Goal: Task Accomplishment & Management: Manage account settings

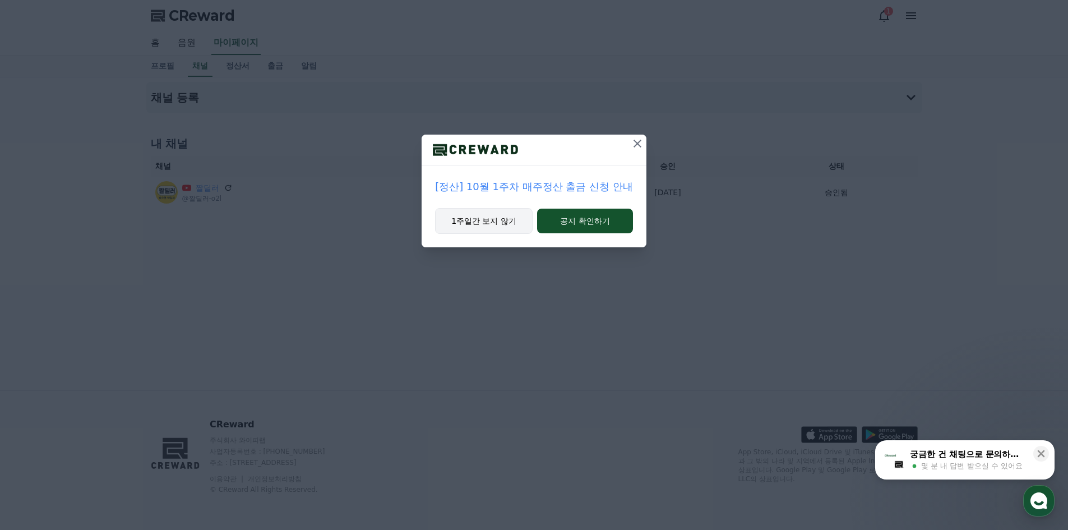
click at [472, 213] on button "1주일간 보지 않기" at bounding box center [484, 221] width 98 height 26
click at [499, 229] on button "1주일간 보지 않기" at bounding box center [485, 221] width 98 height 26
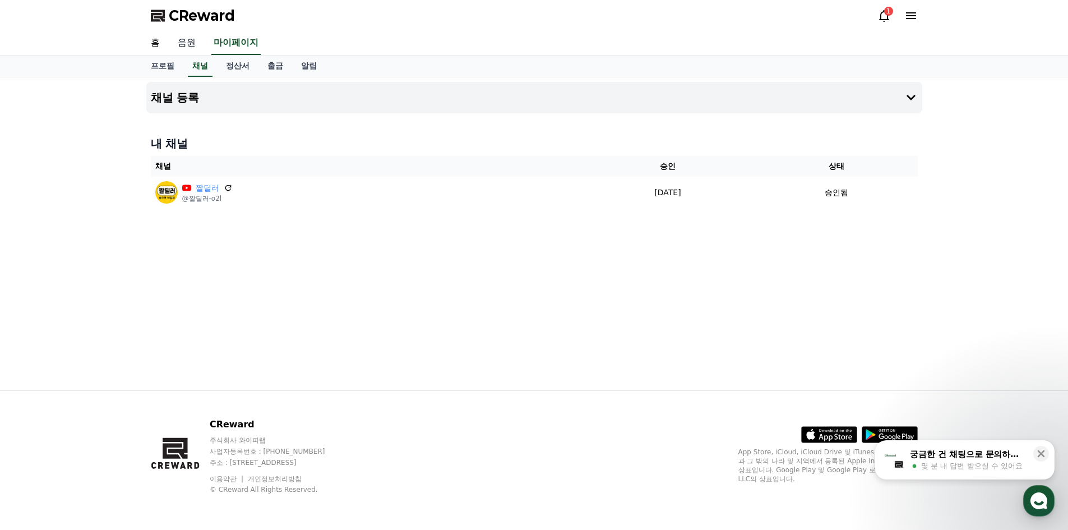
click at [191, 38] on link "음원" at bounding box center [187, 43] width 36 height 24
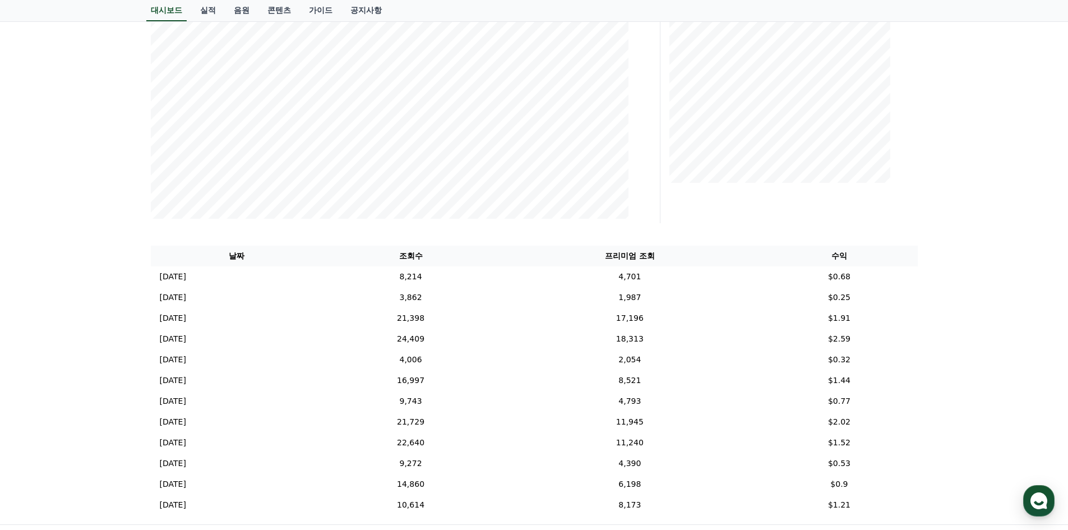
scroll to position [358, 0]
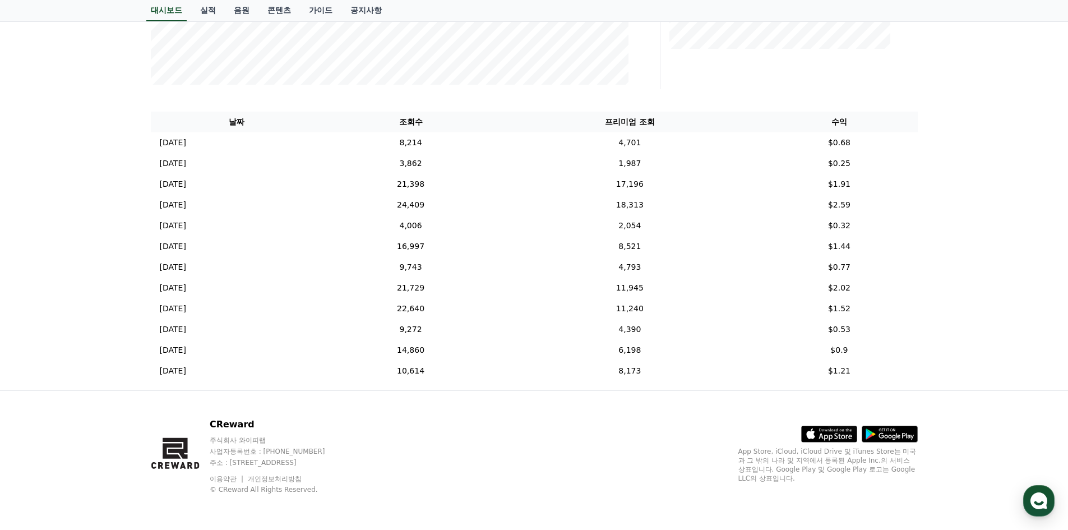
click at [112, 236] on div "**********" at bounding box center [534, 54] width 1068 height 671
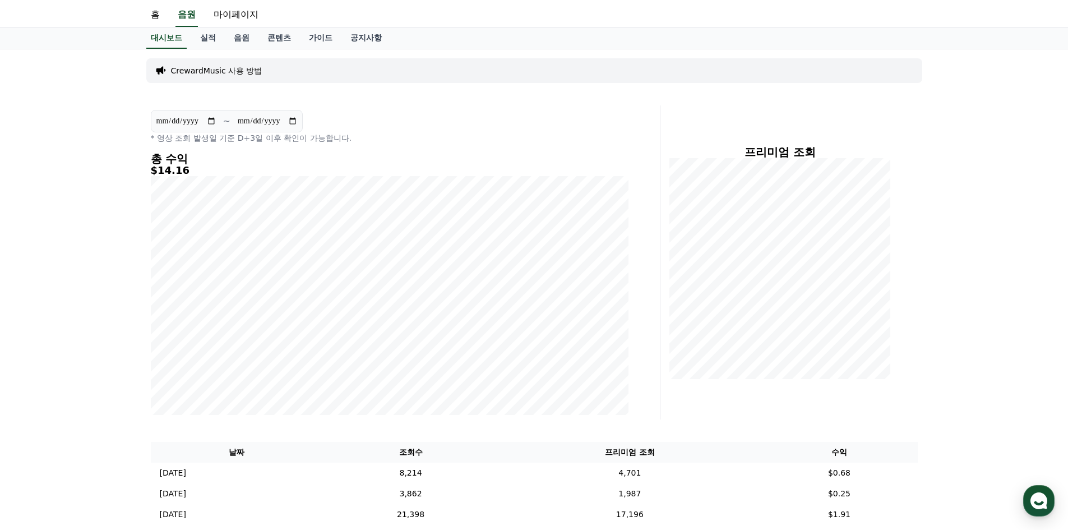
scroll to position [0, 0]
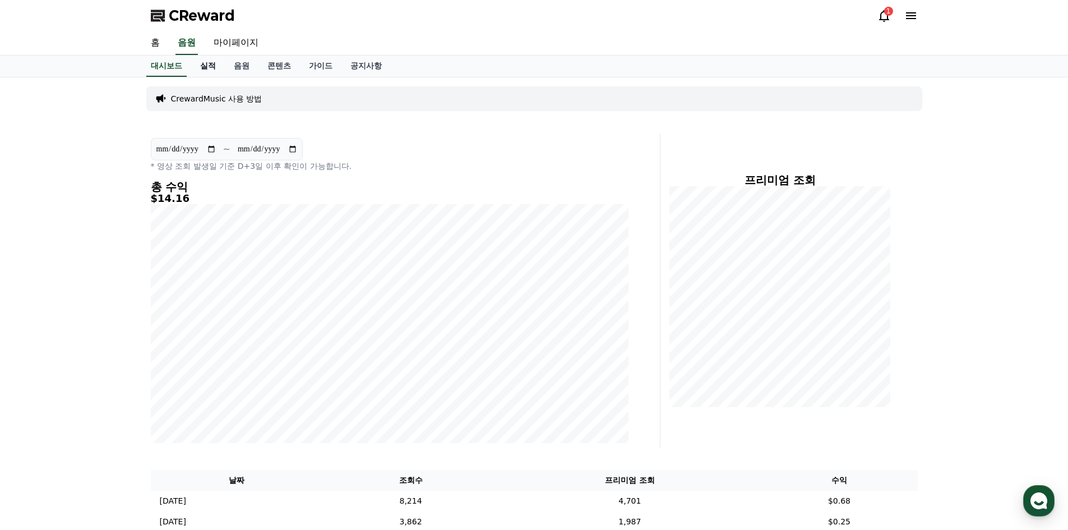
click at [219, 76] on link "실적" at bounding box center [208, 66] width 34 height 21
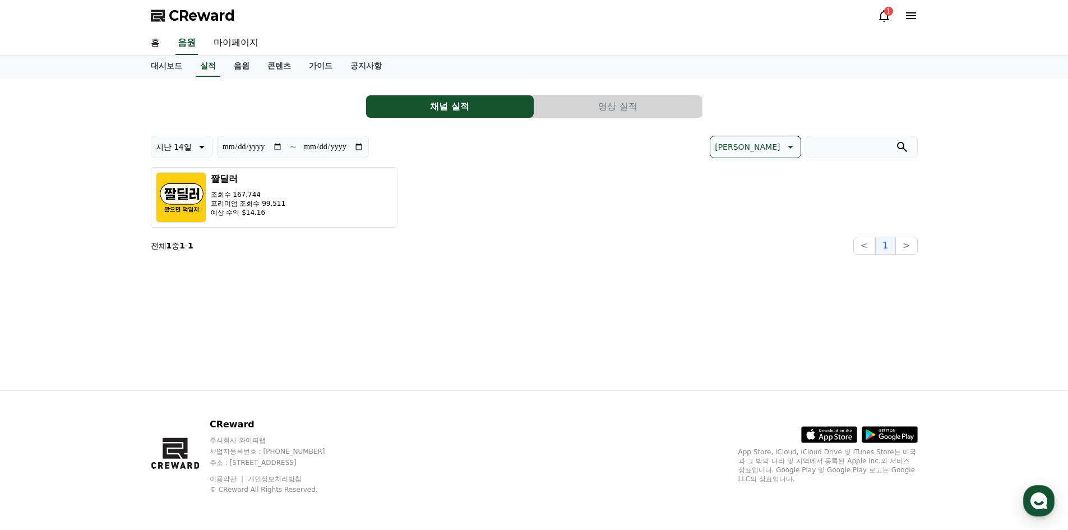
click at [231, 71] on link "음원" at bounding box center [242, 66] width 34 height 21
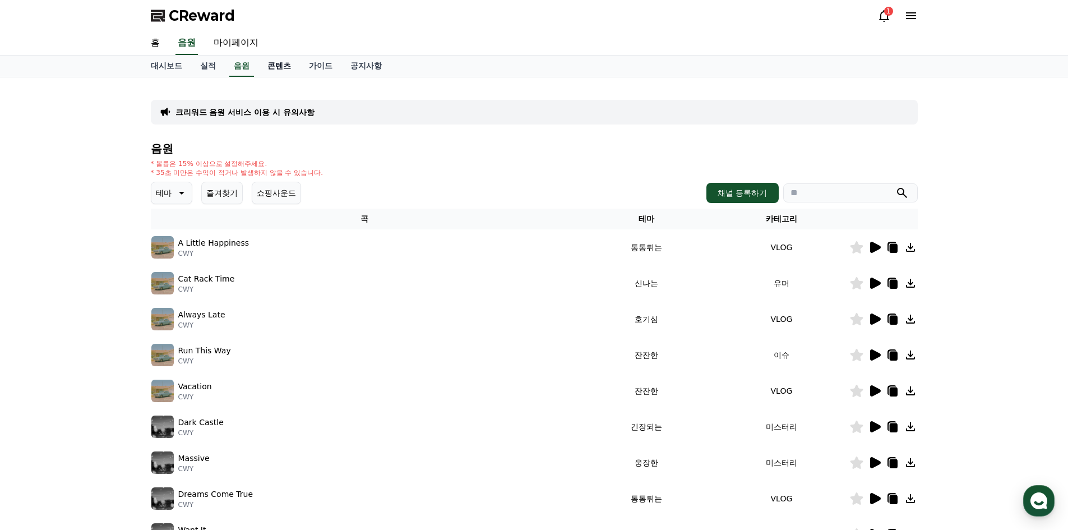
click at [278, 73] on link "콘텐츠" at bounding box center [280, 66] width 42 height 21
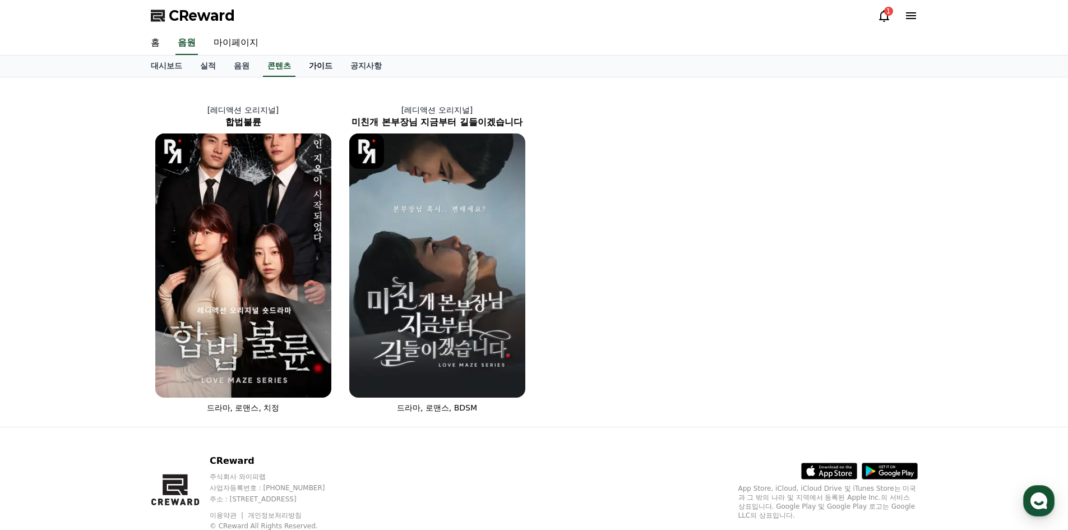
click at [311, 70] on link "가이드" at bounding box center [321, 66] width 42 height 21
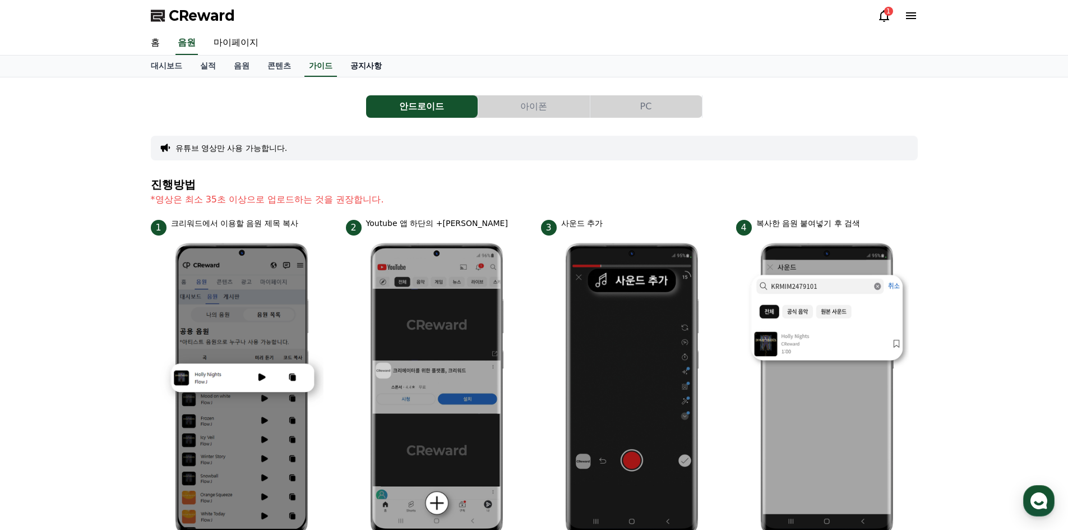
click at [361, 73] on link "공지사항" at bounding box center [366, 66] width 49 height 21
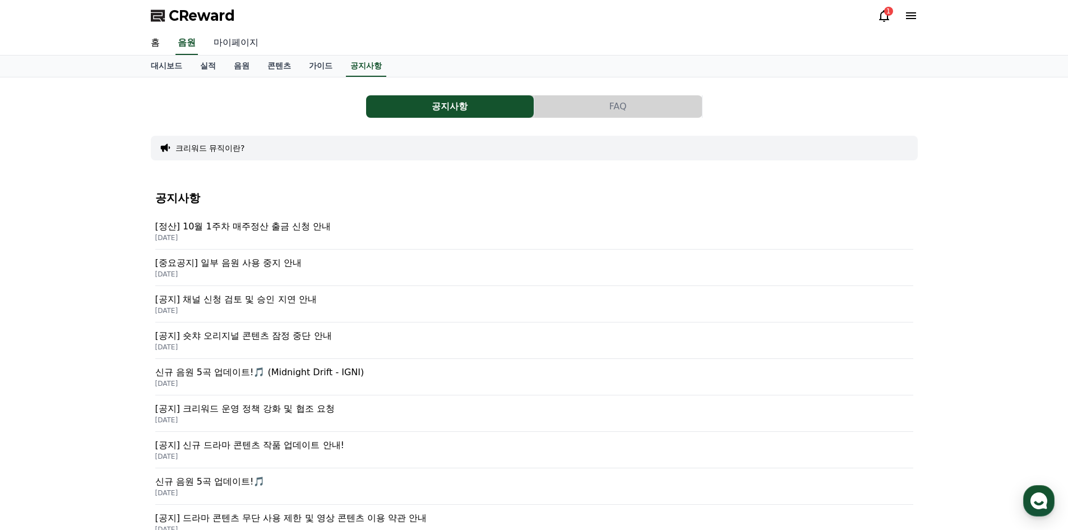
click at [236, 39] on link "마이페이지" at bounding box center [236, 43] width 63 height 24
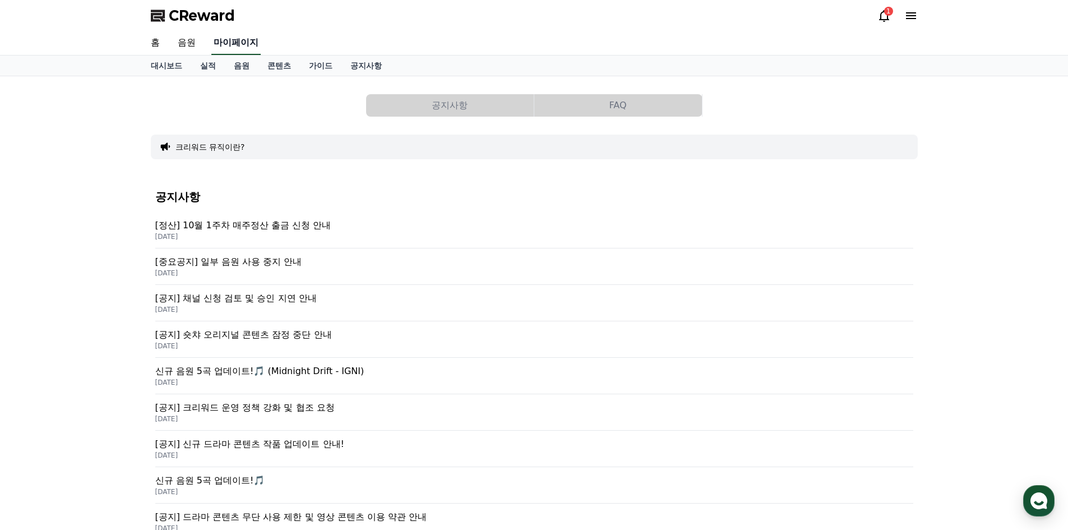
select select "**********"
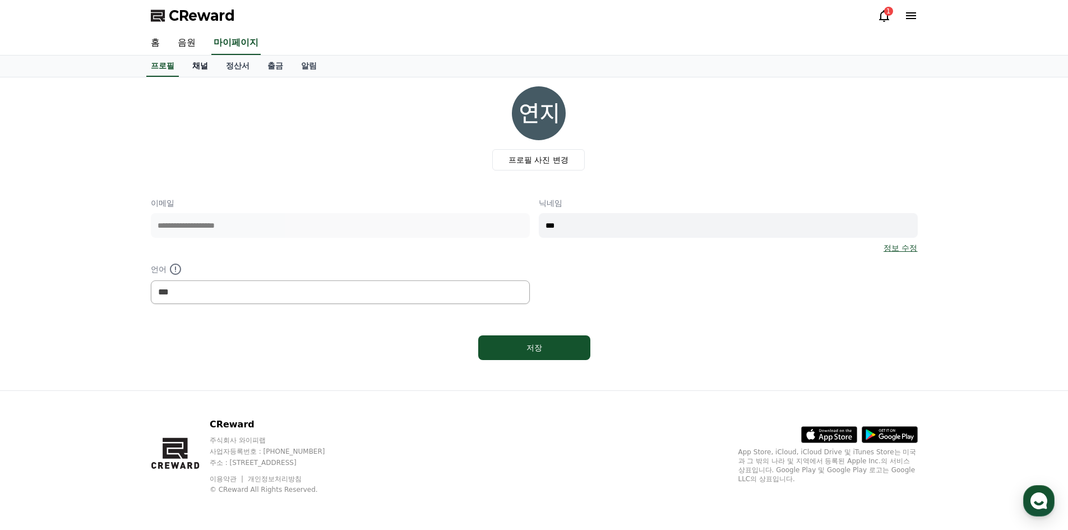
click at [197, 67] on link "채널" at bounding box center [200, 66] width 34 height 21
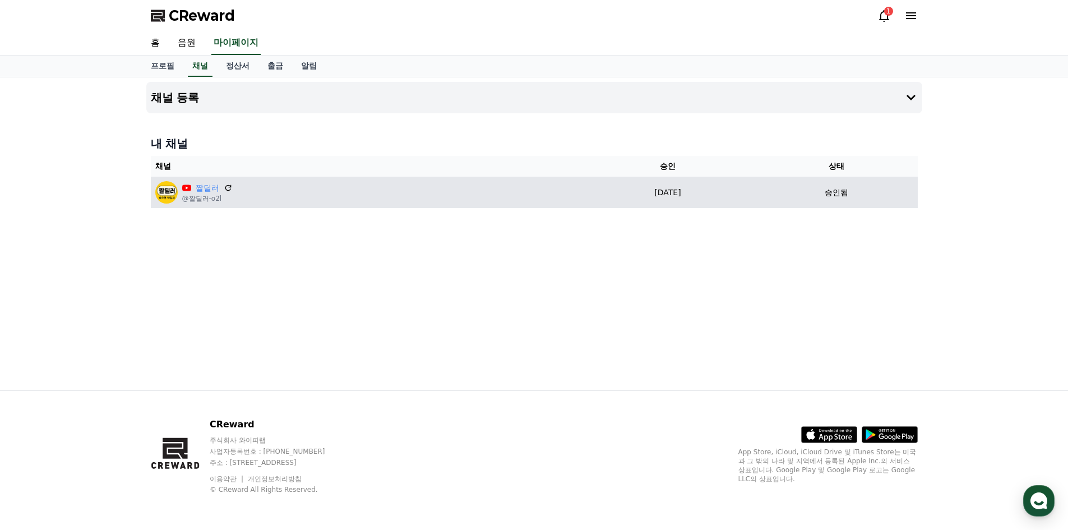
click at [246, 199] on div "짤딜러 @짤딜러-o2l" at bounding box center [365, 192] width 420 height 22
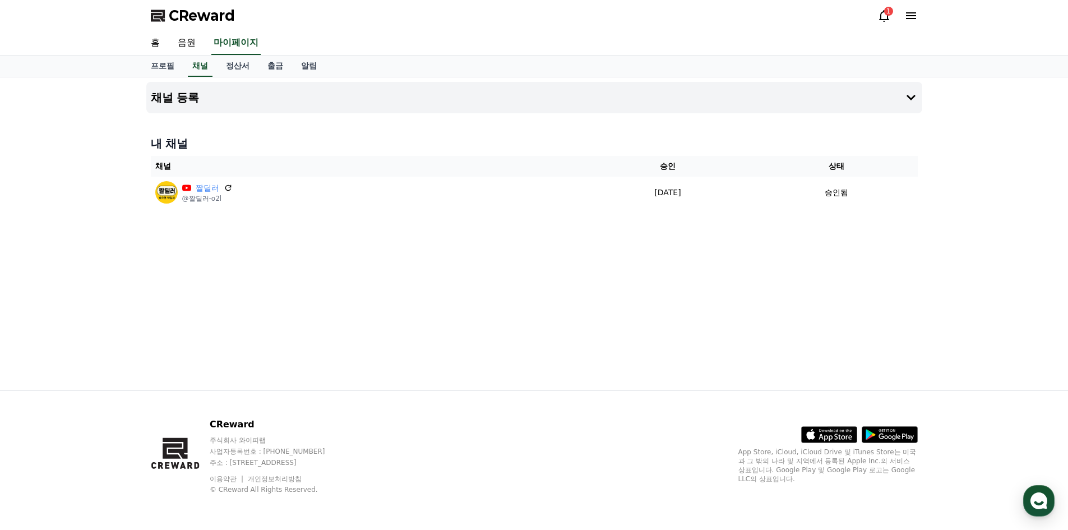
click at [876, 23] on div "CReward 1" at bounding box center [534, 15] width 785 height 31
click at [890, 16] on icon at bounding box center [884, 15] width 13 height 13
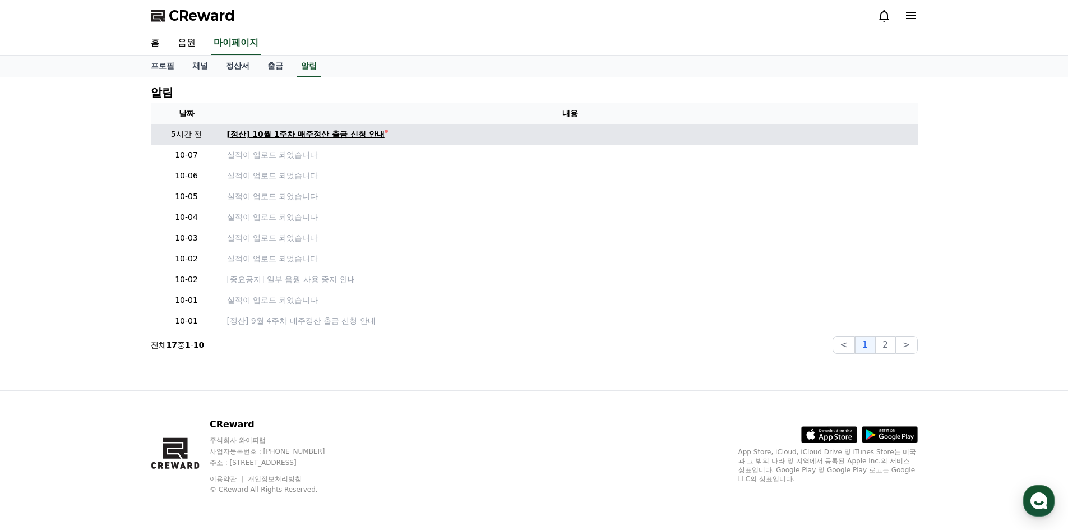
click at [351, 135] on div "[정산] 10월 1주차 매주정산 출금 신청 안내" at bounding box center [306, 134] width 158 height 12
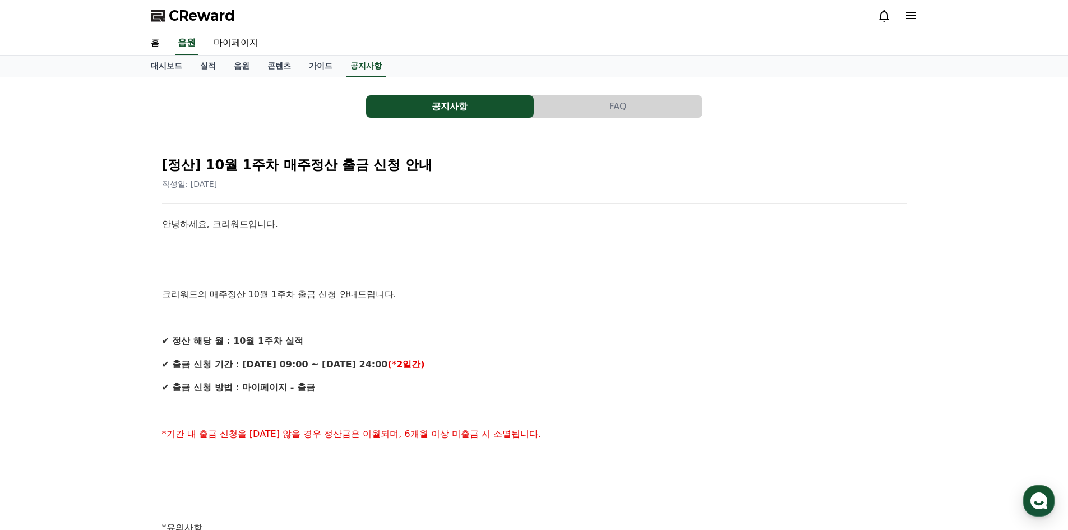
drag, startPoint x: 242, startPoint y: 339, endPoint x: 374, endPoint y: 353, distance: 132.5
click at [374, 353] on div "안녕하세요, 크리워드입니다. 크리워드의 매주정산 10월 1주차 출금 신청 안내드립니다. ✔ 정산 해당 월 : 10월 1주차 실적 ✔ 출금 신청…" at bounding box center [534, 539] width 745 height 644
click at [242, 42] on link "마이페이지" at bounding box center [236, 43] width 63 height 24
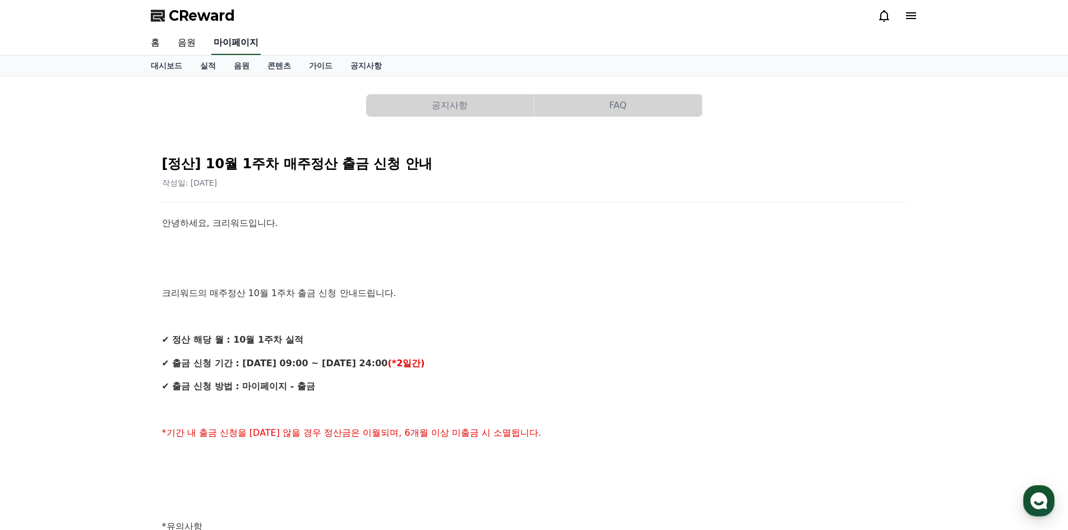
select select "**********"
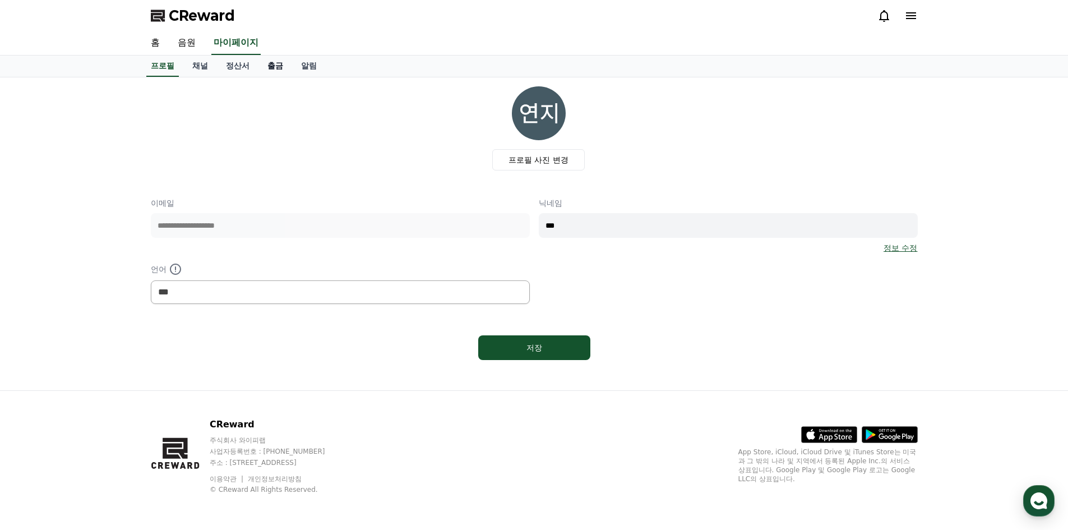
click at [270, 64] on link "출금" at bounding box center [276, 66] width 34 height 21
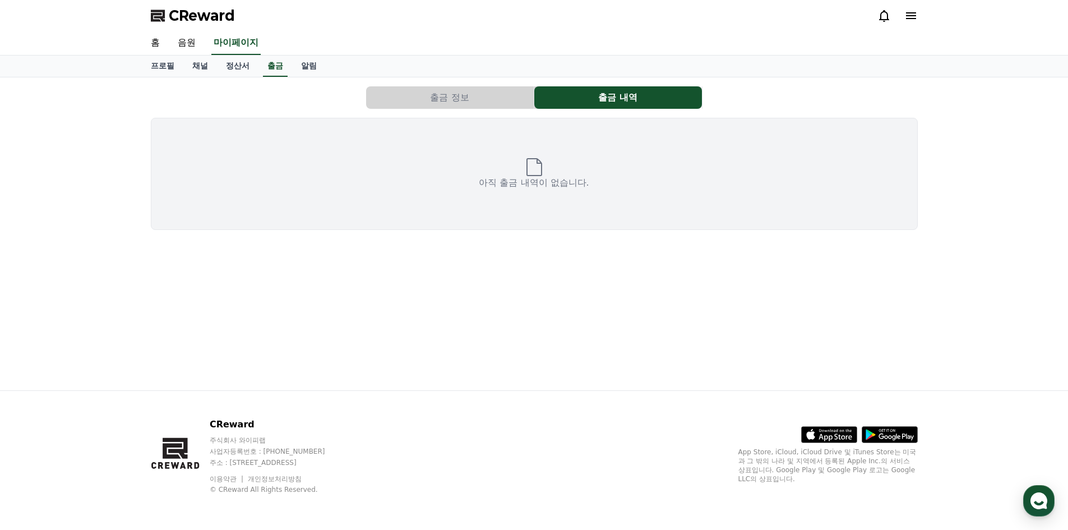
click at [485, 98] on button "출금 정보" at bounding box center [450, 97] width 168 height 22
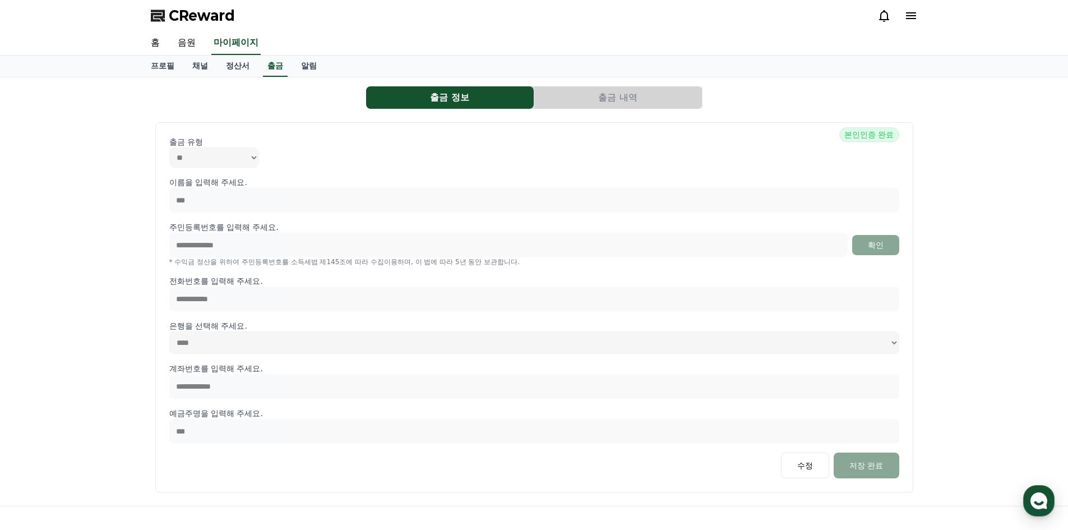
click at [566, 96] on button "출금 내역" at bounding box center [618, 97] width 168 height 22
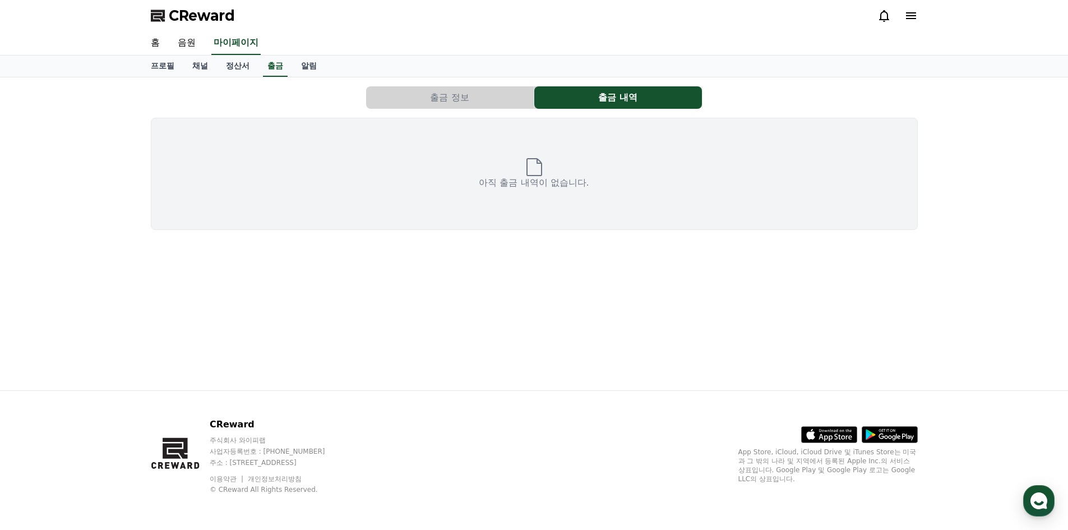
click at [527, 178] on p "아직 출금 내역이 없습니다." at bounding box center [534, 182] width 110 height 13
click at [235, 65] on link "정산서" at bounding box center [238, 66] width 42 height 21
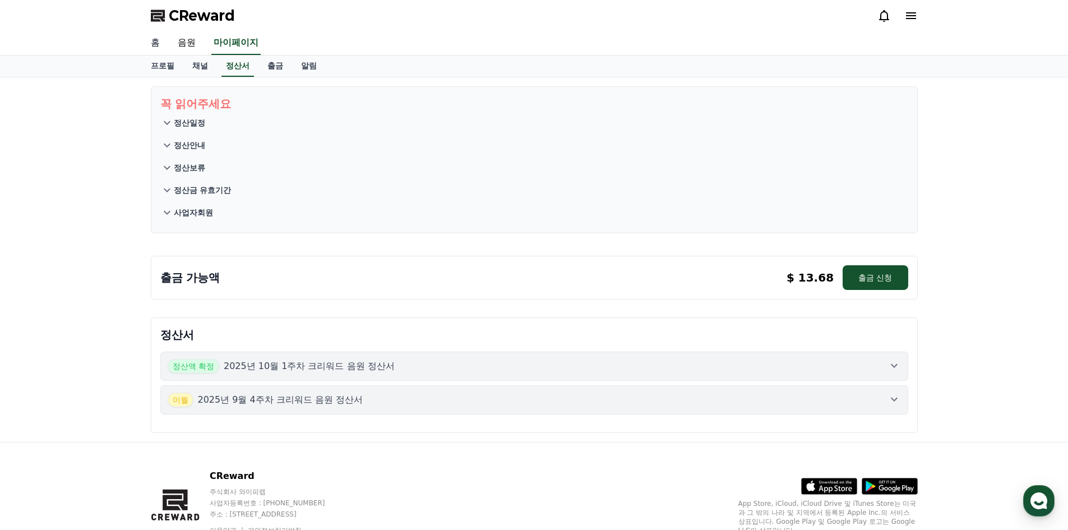
click at [158, 42] on link "홈" at bounding box center [155, 43] width 27 height 24
